Goal: Navigation & Orientation: Find specific page/section

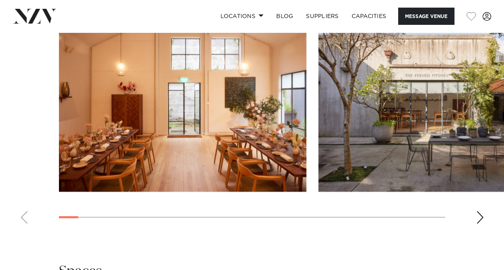
scroll to position [829, 0]
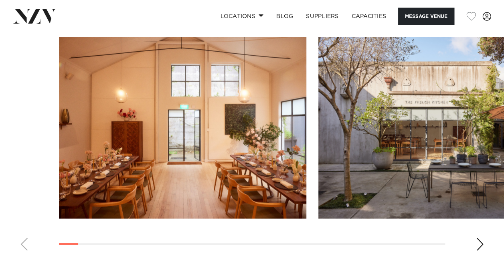
click at [472, 225] on swiper-container at bounding box center [252, 147] width 504 height 220
click at [488, 225] on swiper-container at bounding box center [252, 147] width 504 height 220
click at [484, 225] on swiper-container at bounding box center [252, 147] width 504 height 220
click at [475, 238] on div "Next slide" at bounding box center [479, 244] width 8 height 13
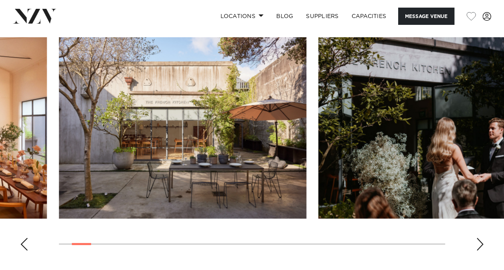
click at [475, 238] on div "Next slide" at bounding box center [479, 244] width 8 height 13
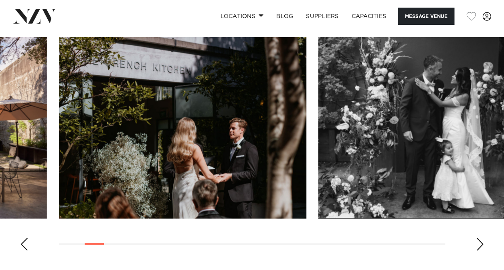
click at [475, 238] on div "Next slide" at bounding box center [479, 244] width 8 height 13
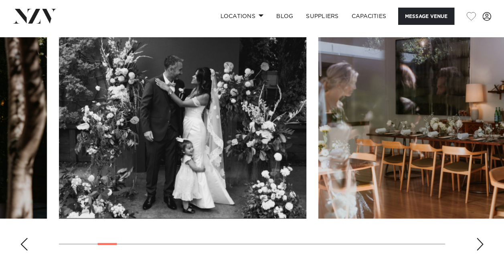
click at [475, 238] on div "Next slide" at bounding box center [479, 244] width 8 height 13
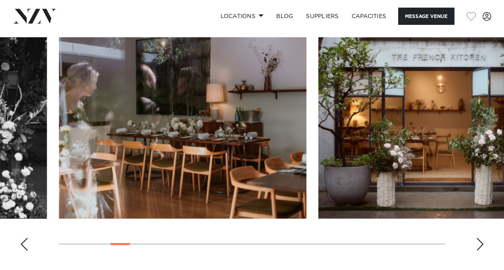
click at [475, 238] on div "Next slide" at bounding box center [479, 244] width 8 height 13
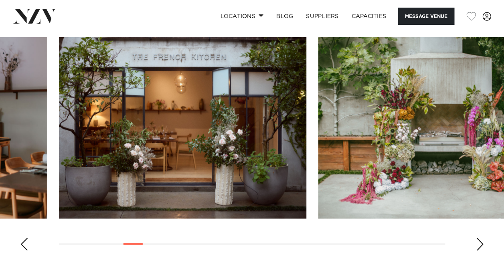
click at [475, 238] on div "Next slide" at bounding box center [479, 244] width 8 height 13
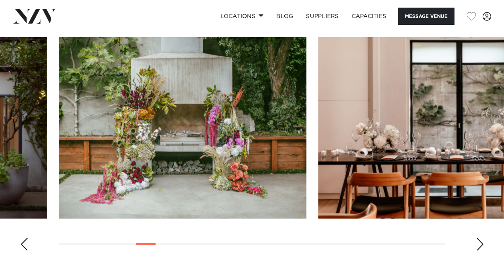
click at [475, 238] on div "Next slide" at bounding box center [479, 244] width 8 height 13
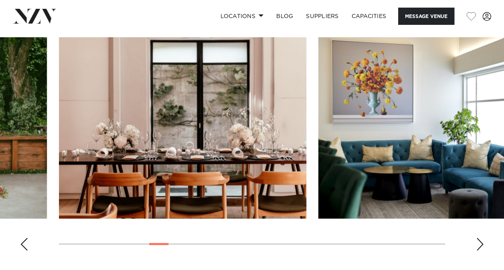
click at [475, 238] on div "Next slide" at bounding box center [479, 244] width 8 height 13
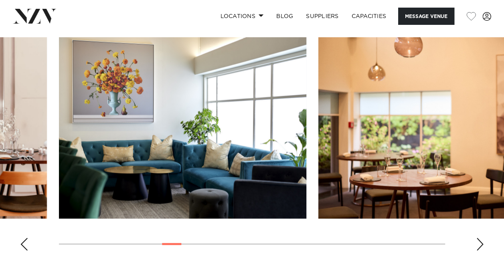
click at [475, 238] on div "Next slide" at bounding box center [479, 244] width 8 height 13
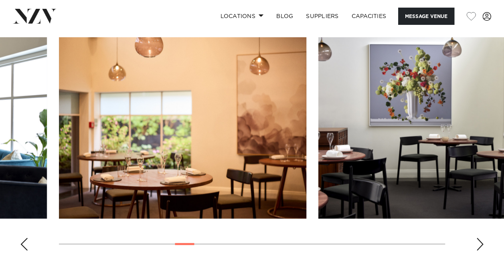
click at [475, 238] on div "Next slide" at bounding box center [479, 244] width 8 height 13
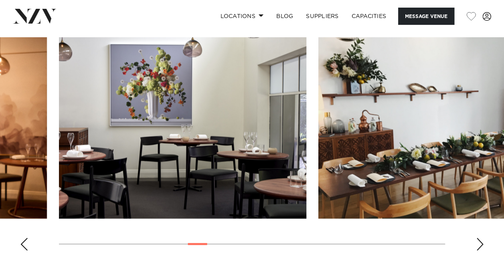
click at [475, 238] on div "Next slide" at bounding box center [479, 244] width 8 height 13
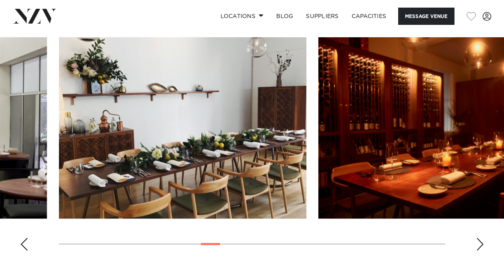
click at [475, 238] on div "Next slide" at bounding box center [479, 244] width 8 height 13
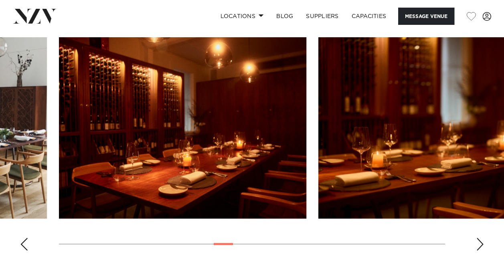
click at [475, 238] on div "Next slide" at bounding box center [479, 244] width 8 height 13
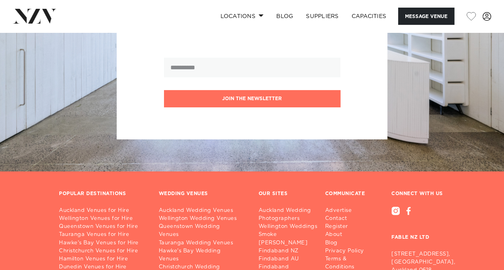
scroll to position [1371, 0]
